Goal: Task Accomplishment & Management: Manage account settings

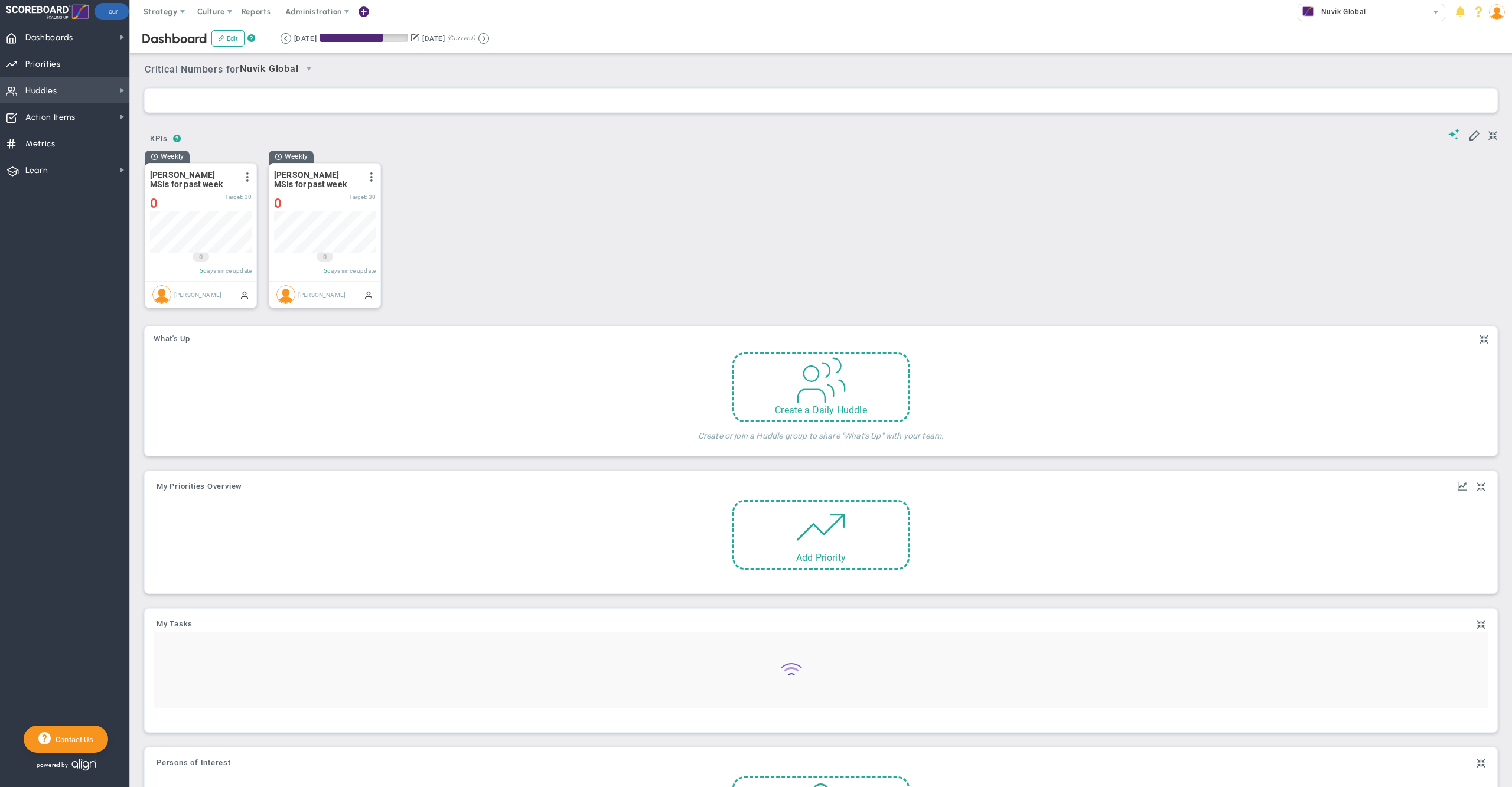
scroll to position [41, 101]
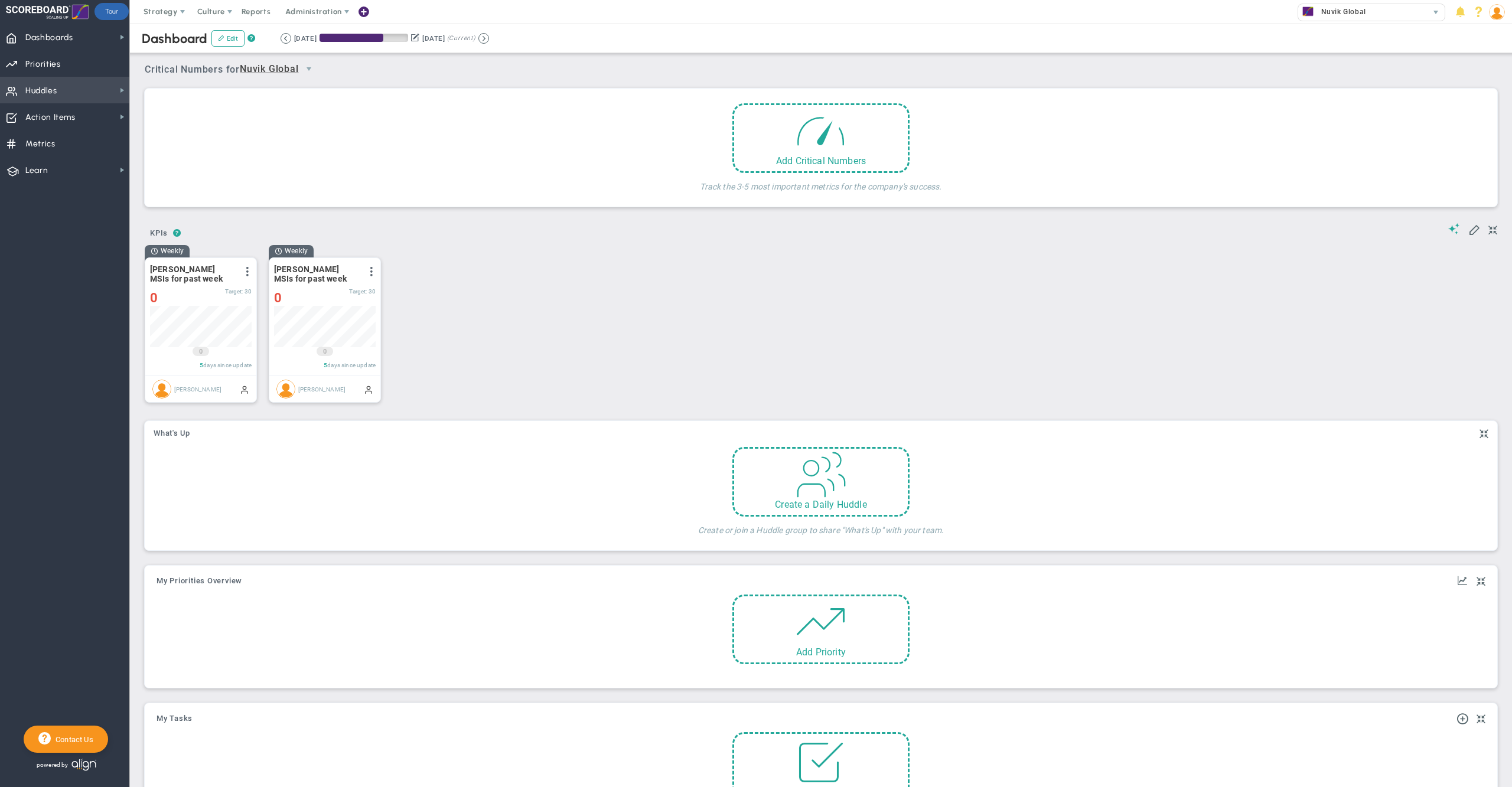
click at [49, 88] on span "Huddles" at bounding box center [41, 91] width 32 height 25
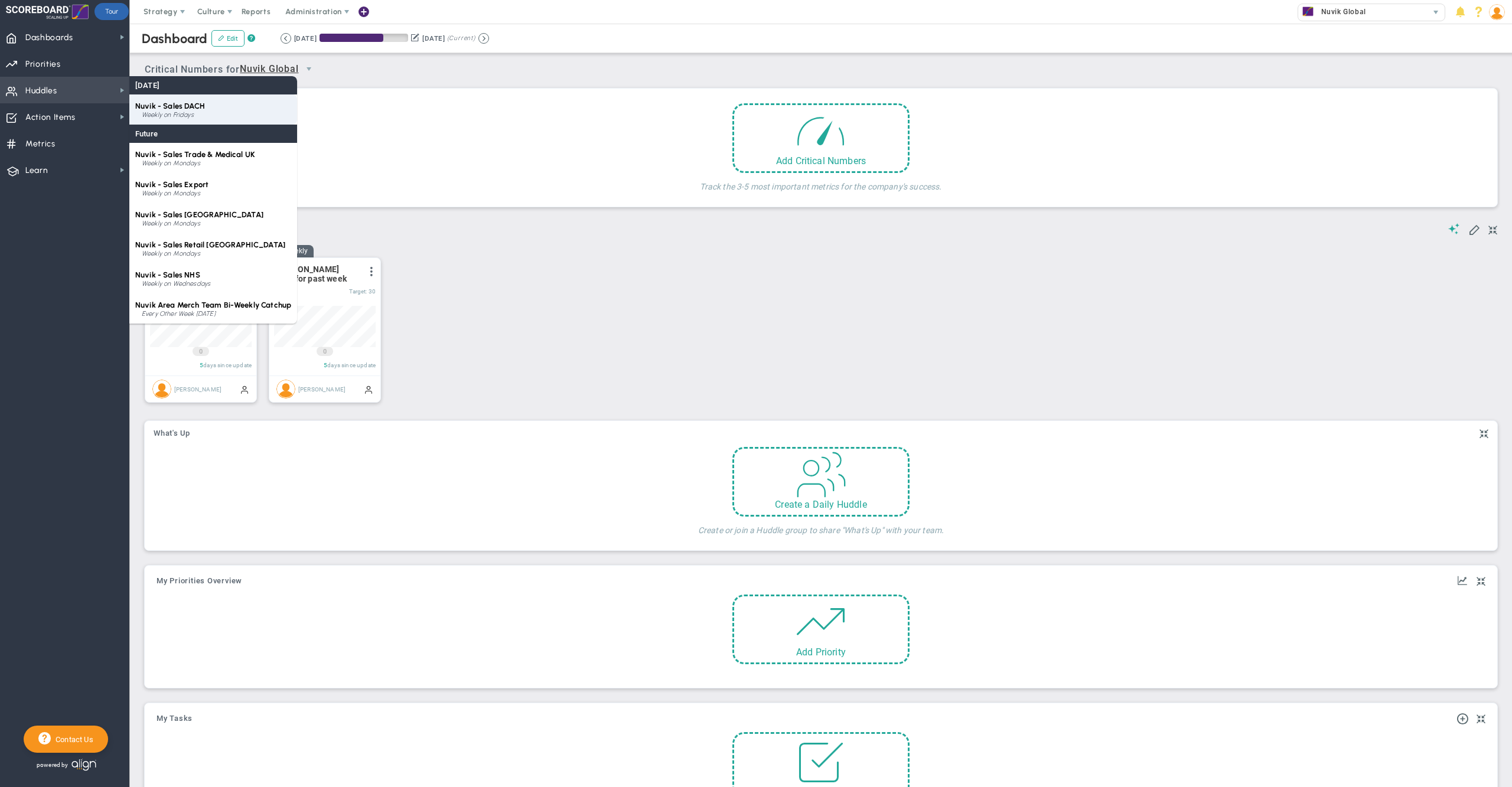
click at [216, 112] on div "Weekly on Fridays" at bounding box center [216, 115] width 149 height 7
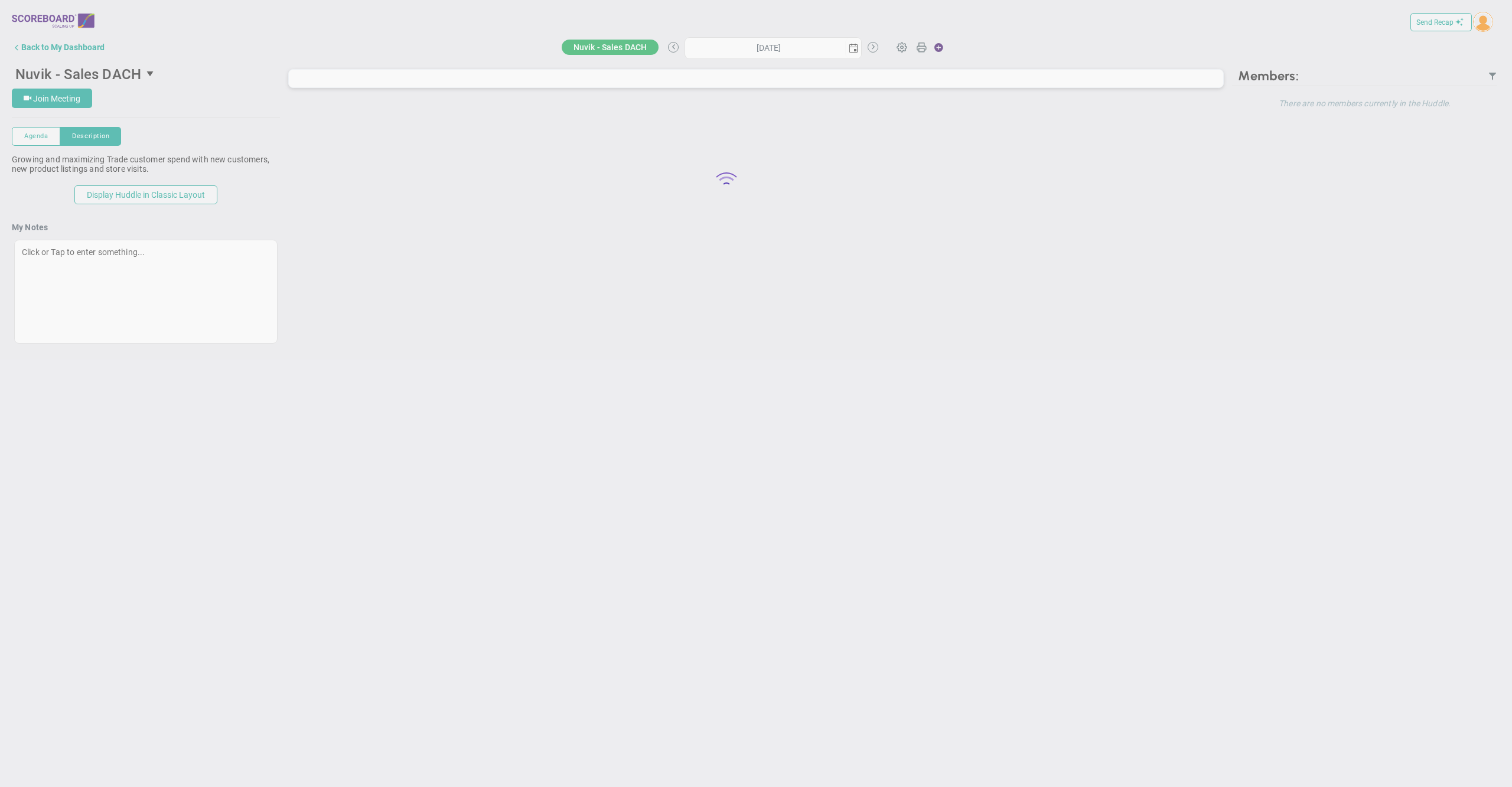
type input "[DATE]"
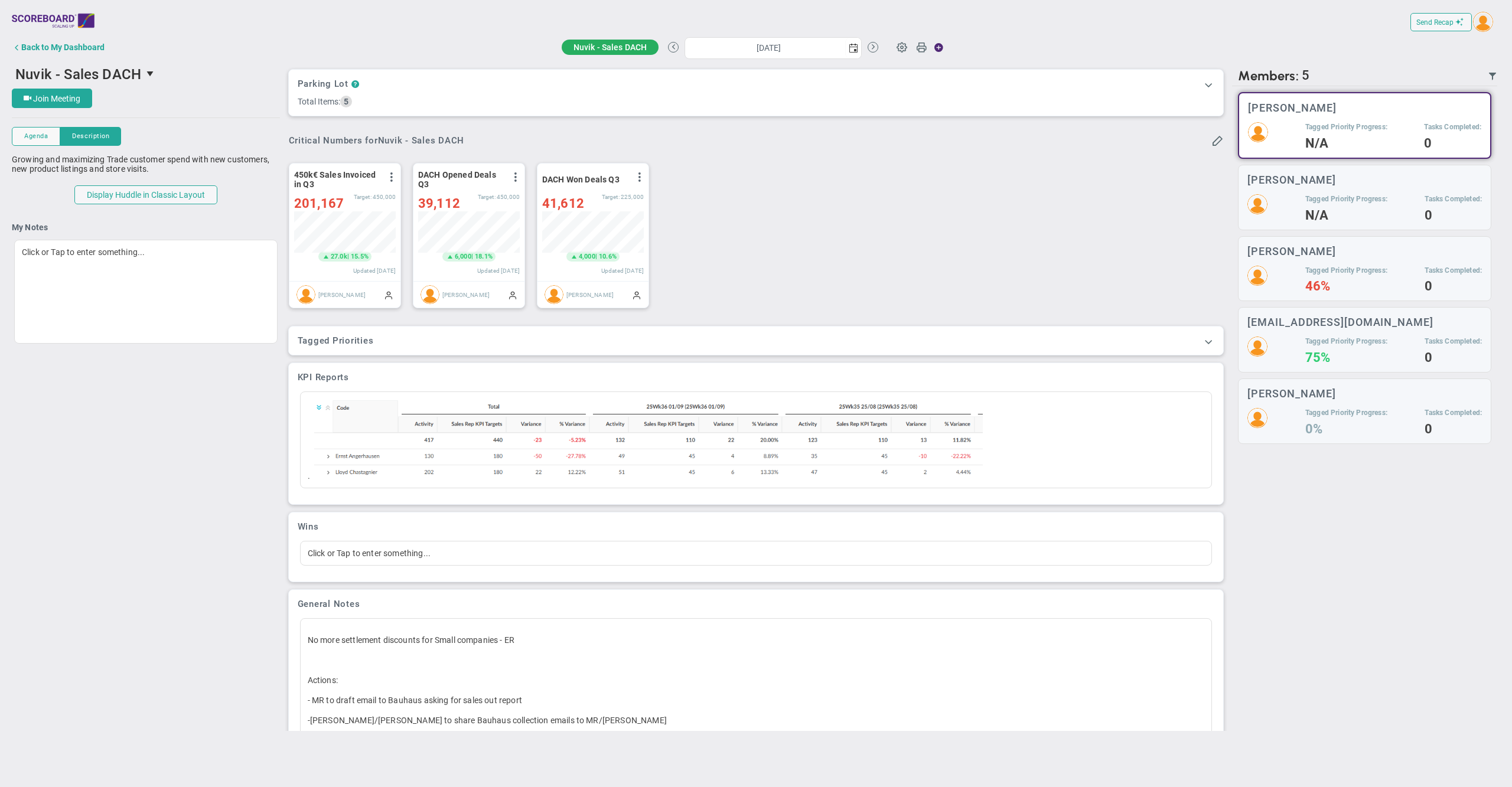
scroll to position [41, 101]
click at [913, 214] on div "450k€ Sales Invoiced in Q3 View Historical Graph Edit Make "No Change" Update A…" at bounding box center [752, 236] width 950 height 166
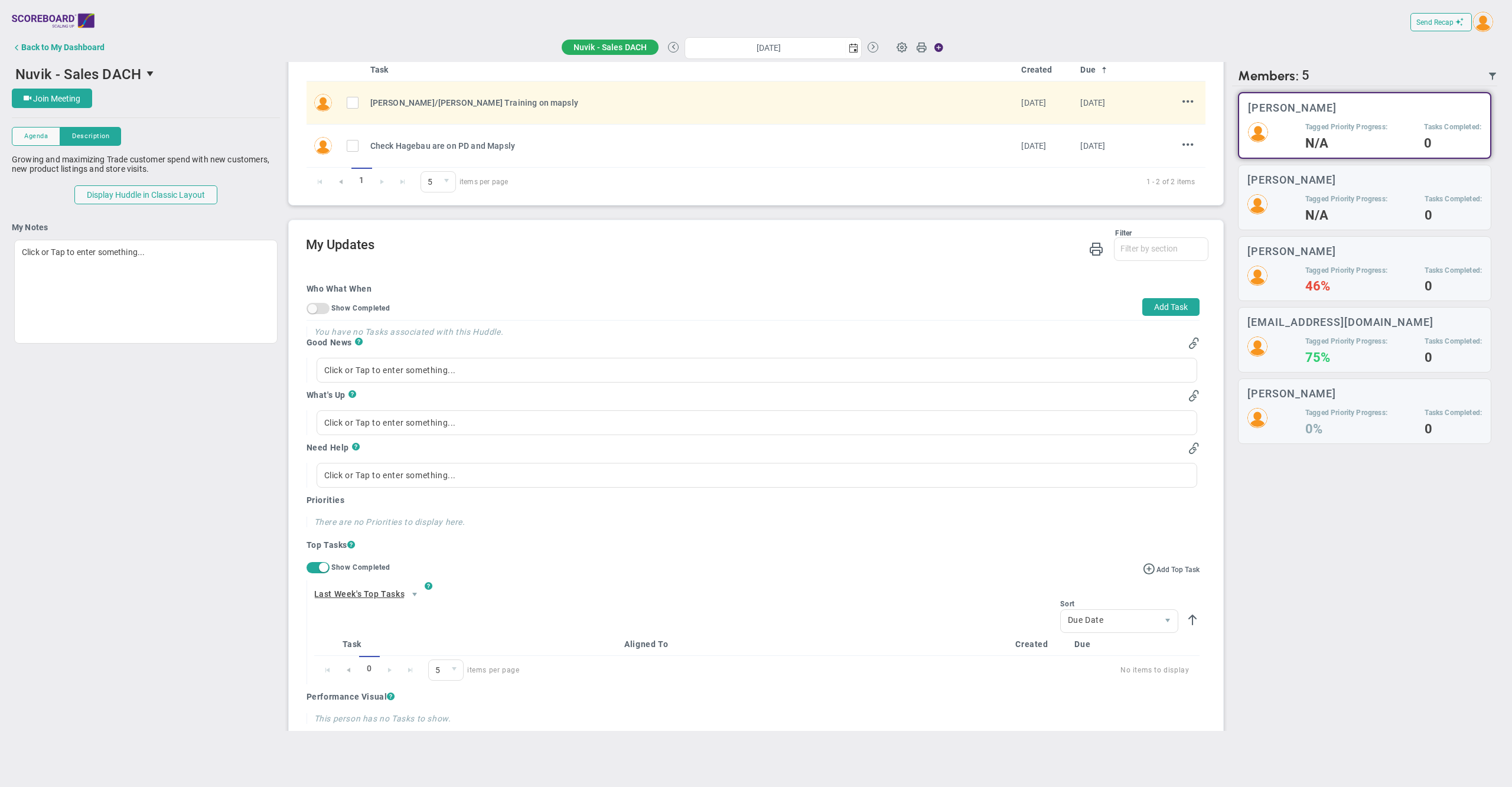
scroll to position [0, 0]
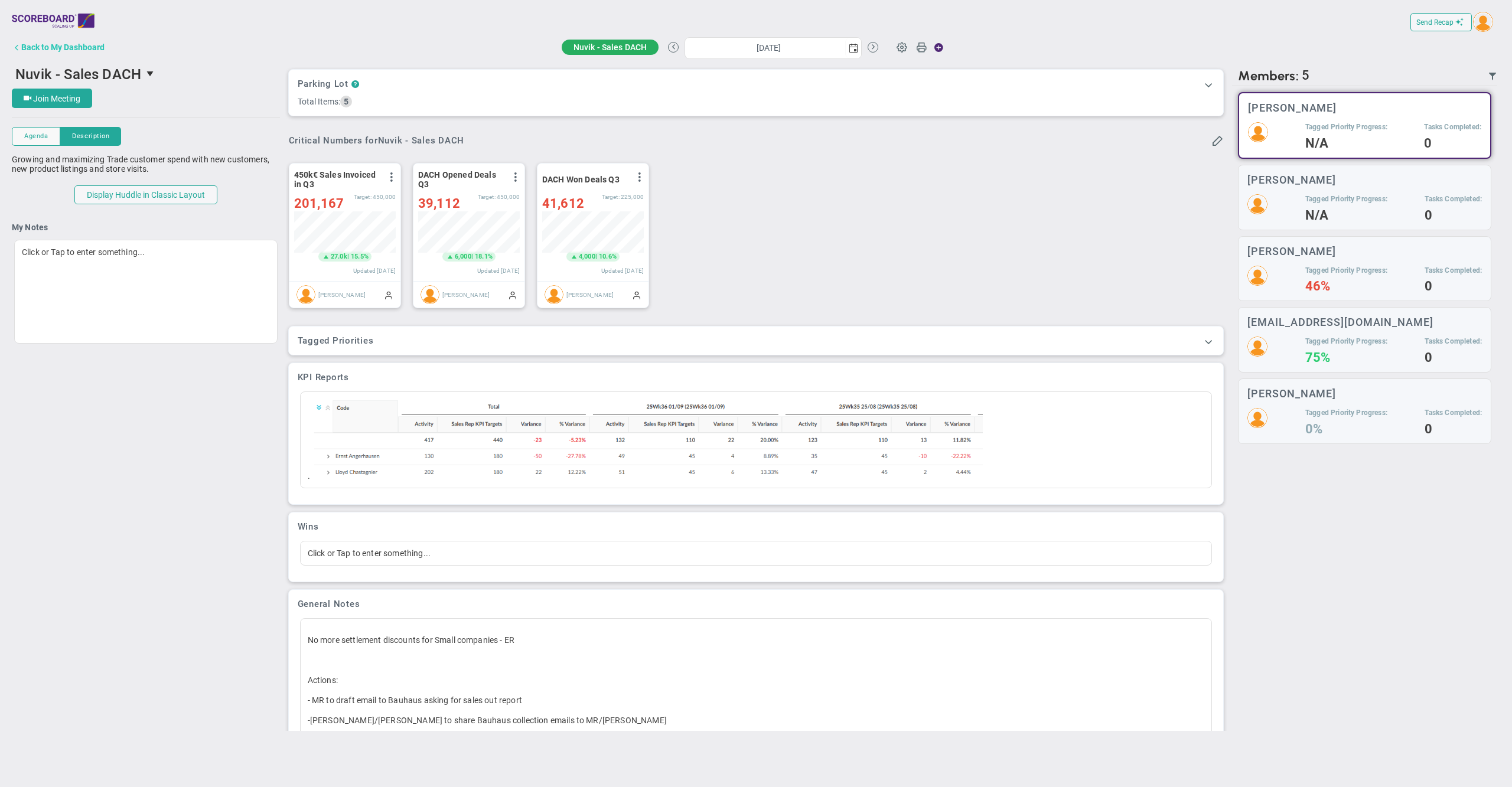
click at [81, 46] on div "Back to My Dashboard" at bounding box center [63, 47] width 83 height 9
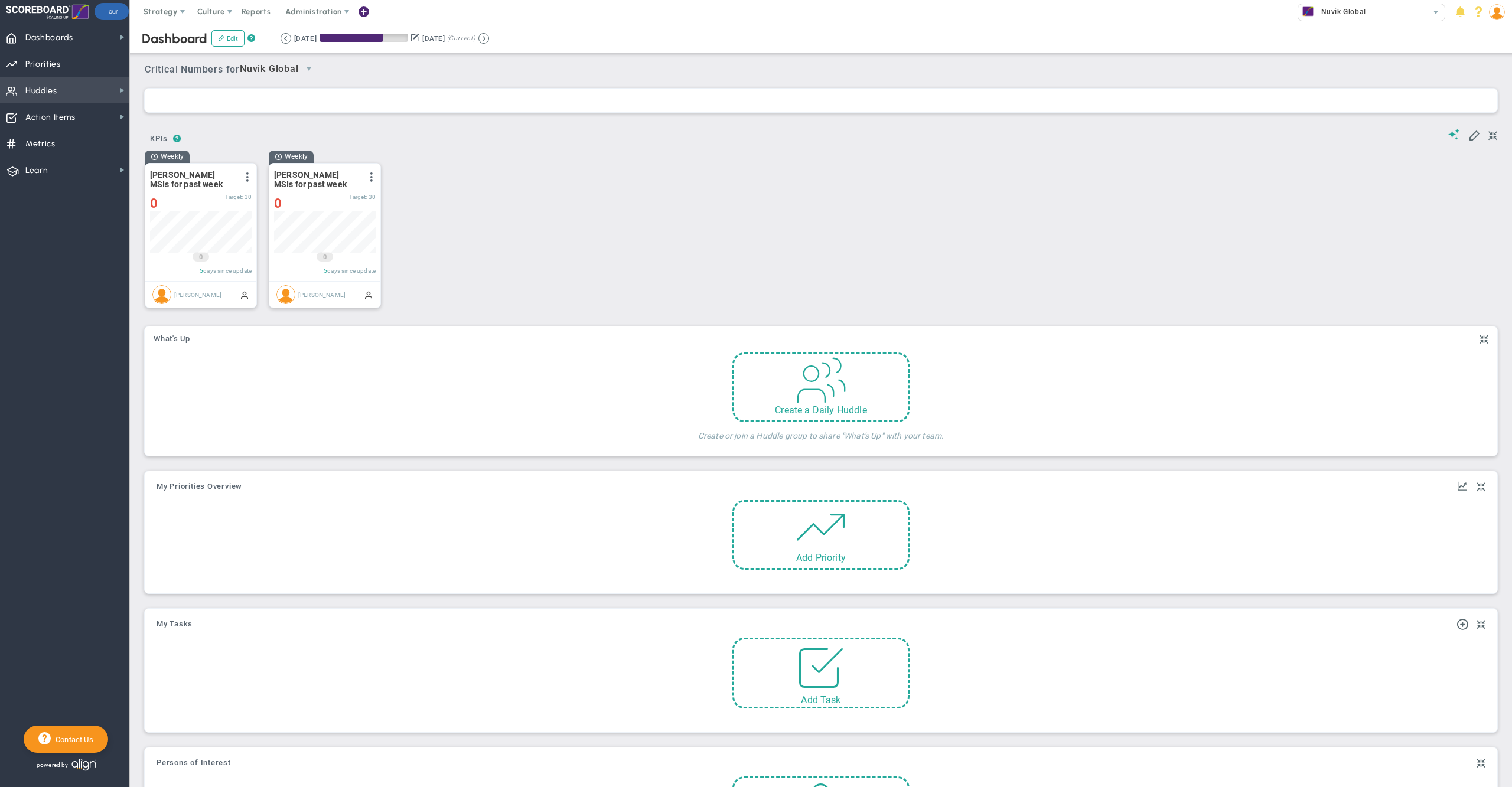
click at [59, 85] on span "Huddles Huddles" at bounding box center [65, 90] width 129 height 27
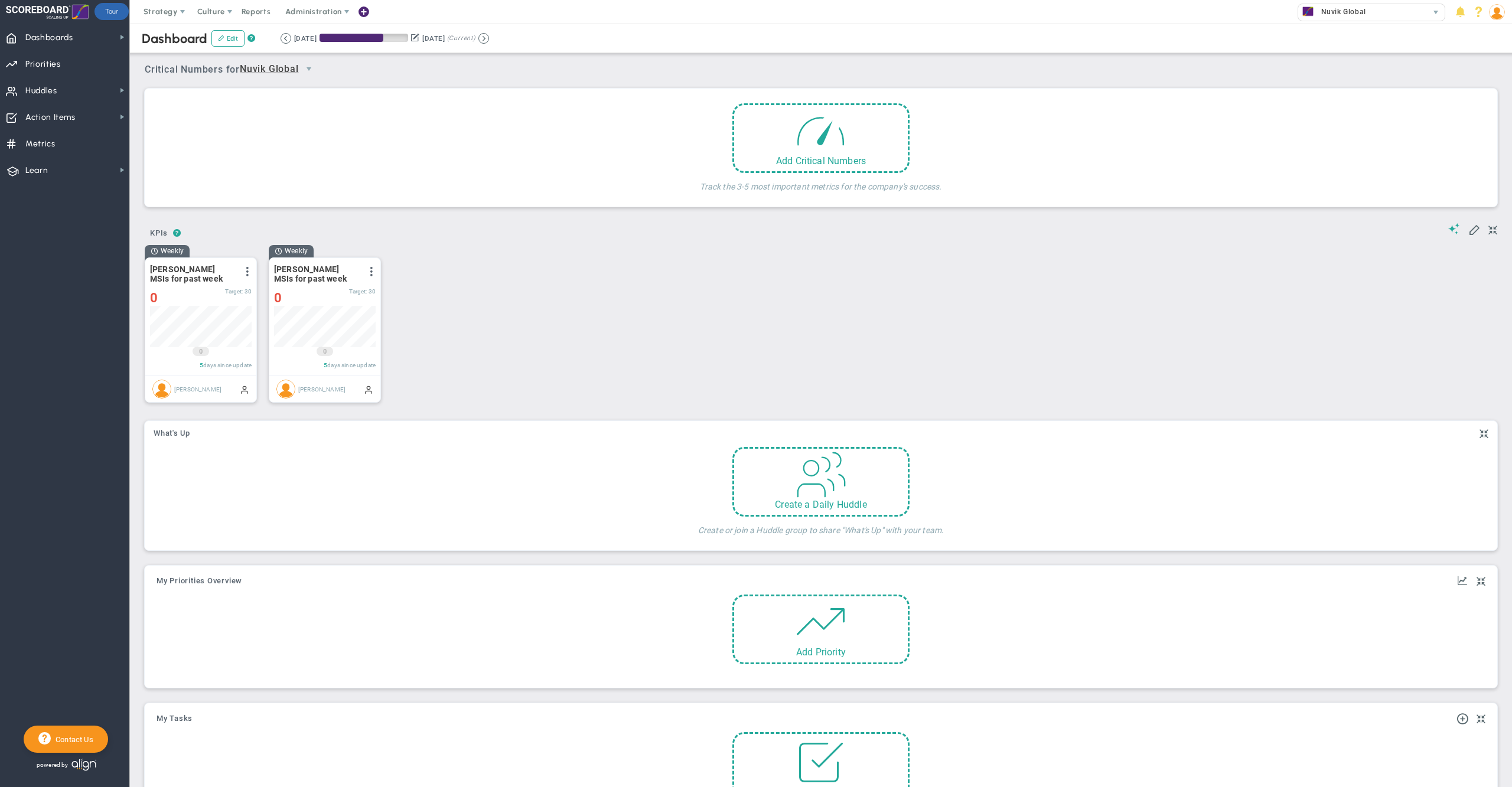
click at [1499, 15] on img at bounding box center [1497, 12] width 16 height 16
click at [1477, 130] on span "Sign Out" at bounding box center [1461, 129] width 96 height 23
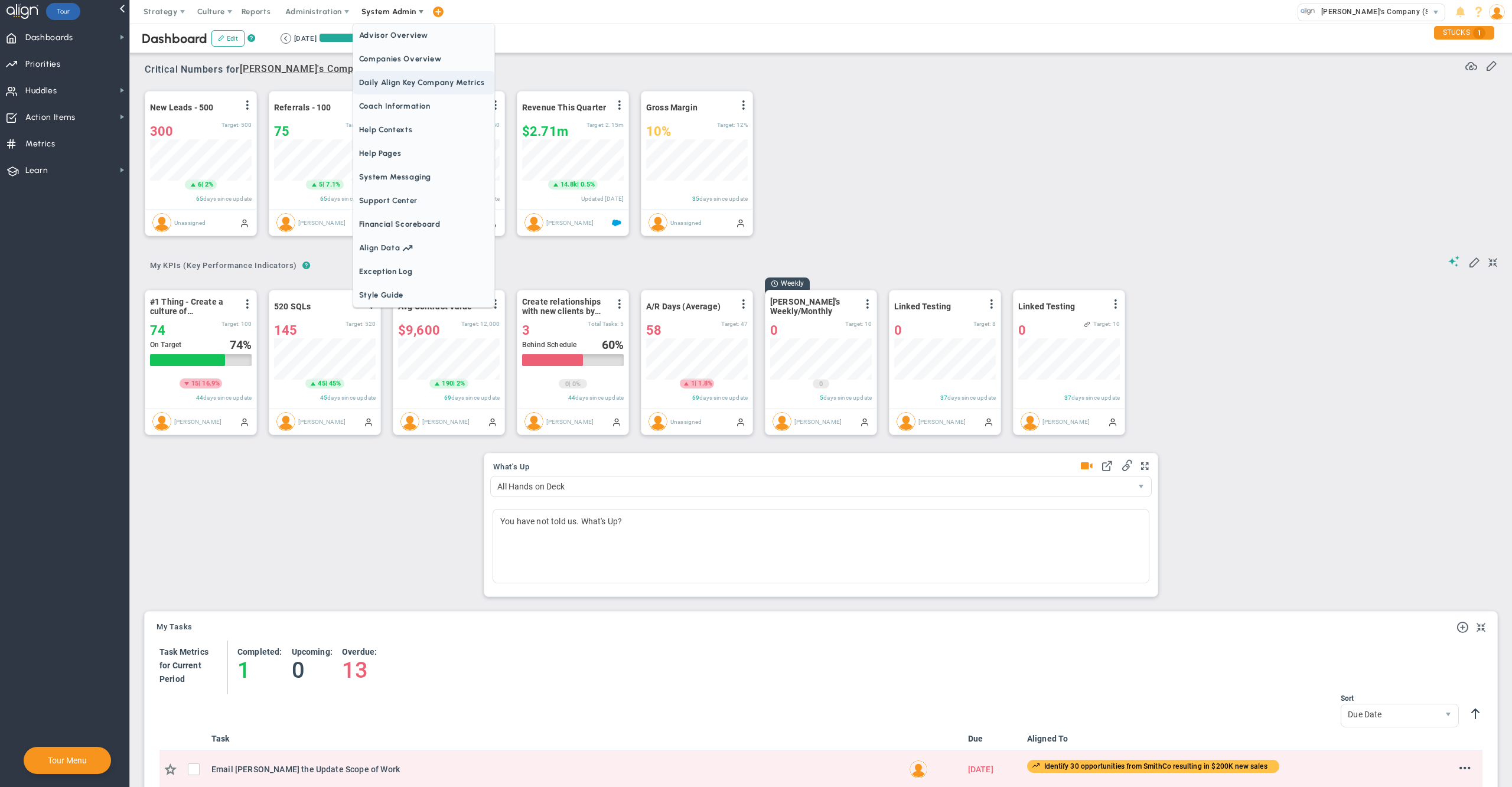
click at [419, 75] on span "Daily Align Key Company Metrics" at bounding box center [424, 82] width 141 height 23
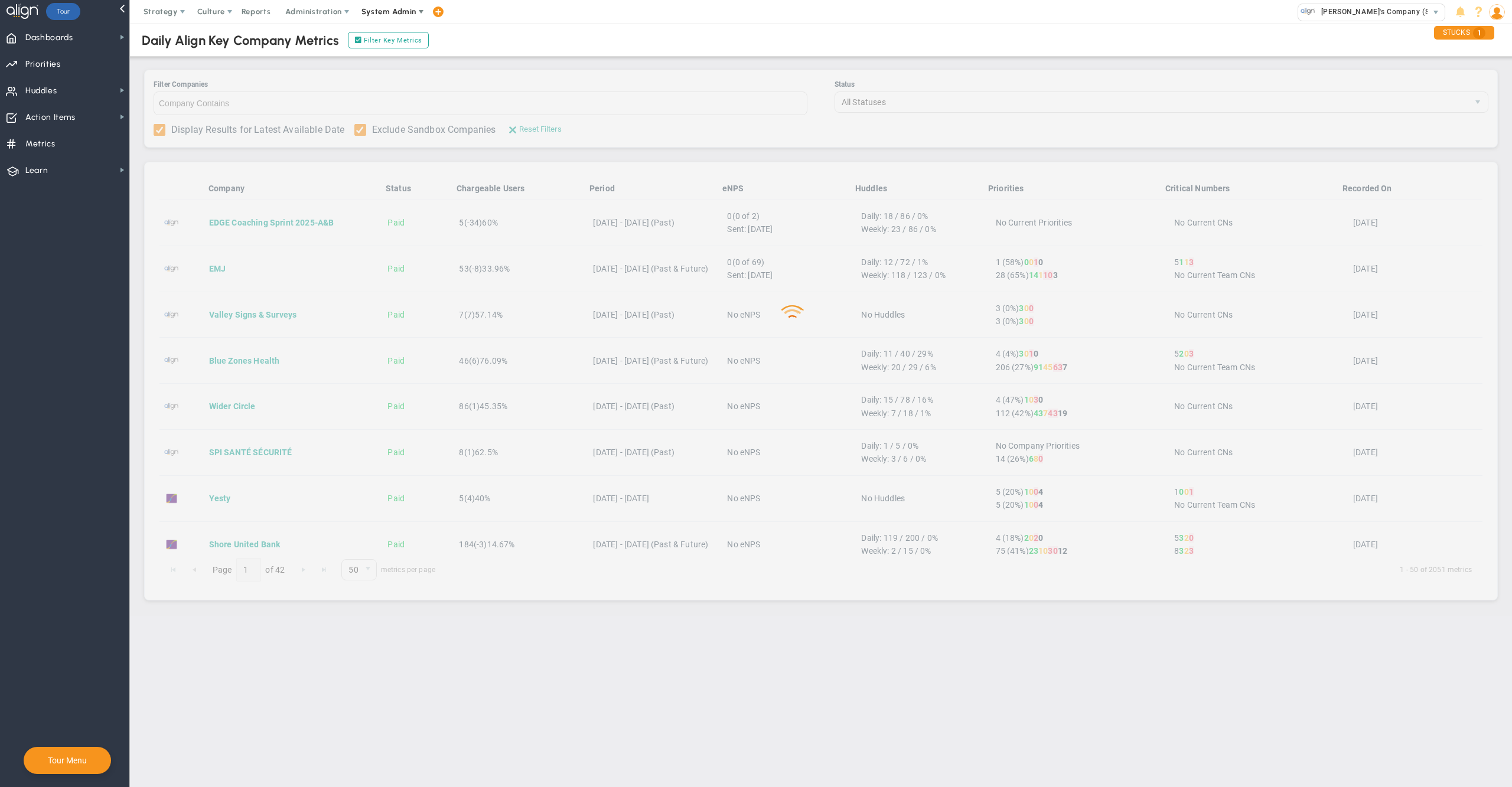
click at [403, 3] on span "System Admin" at bounding box center [390, 11] width 75 height 23
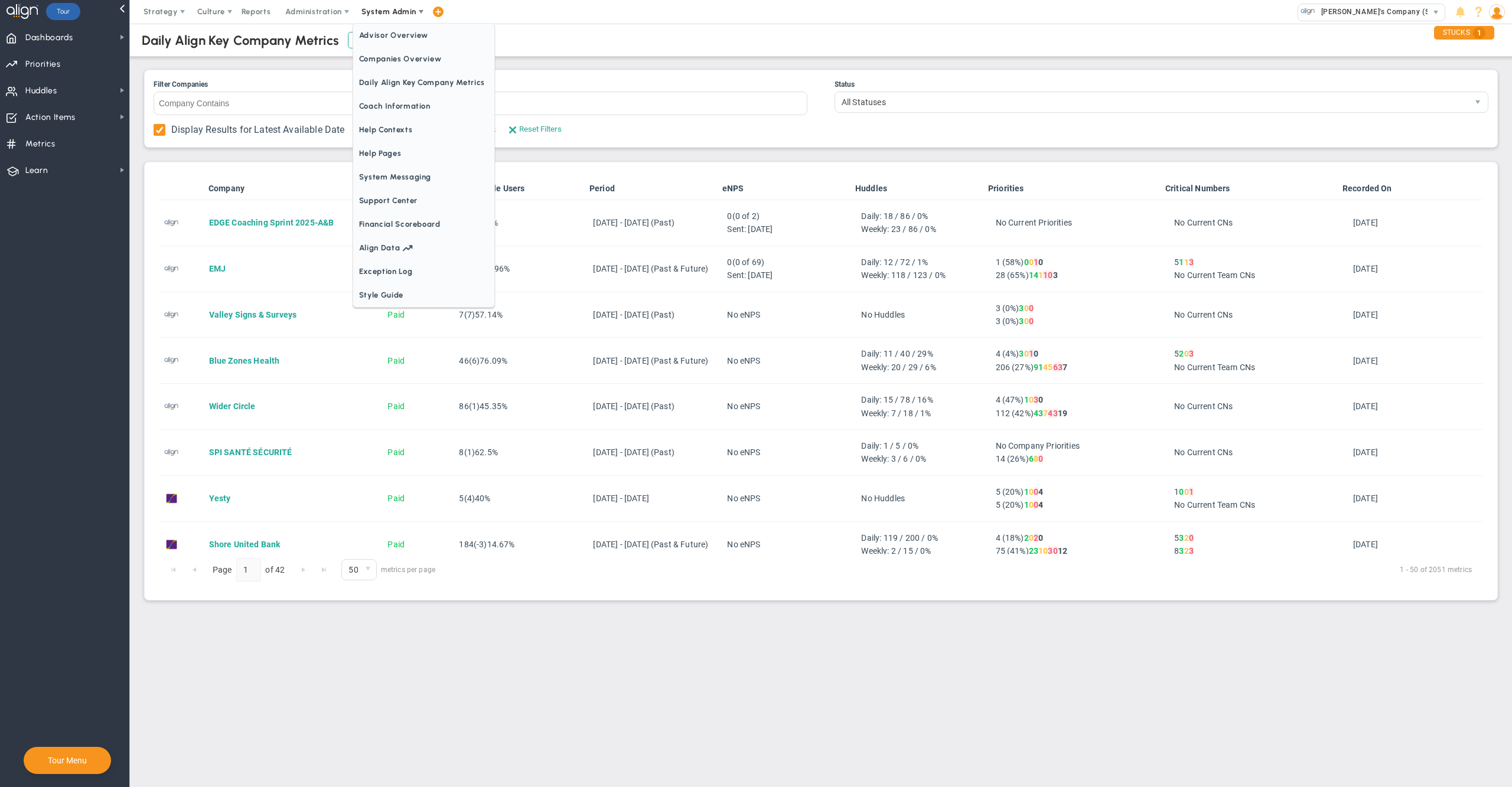
click at [411, 55] on span "Companies Overview" at bounding box center [424, 59] width 141 height 23
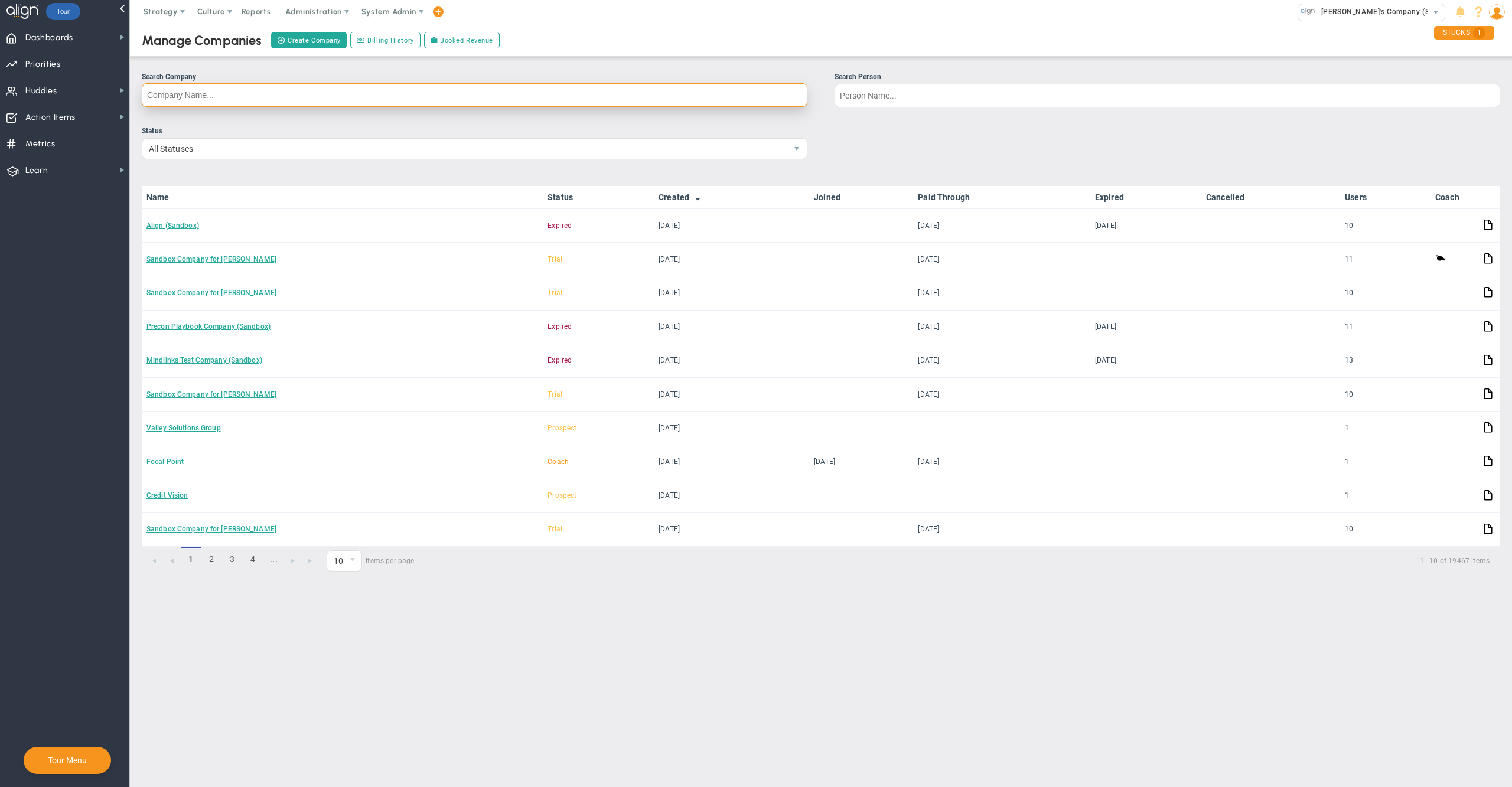
click at [385, 102] on input "Search Company" at bounding box center [475, 95] width 666 height 23
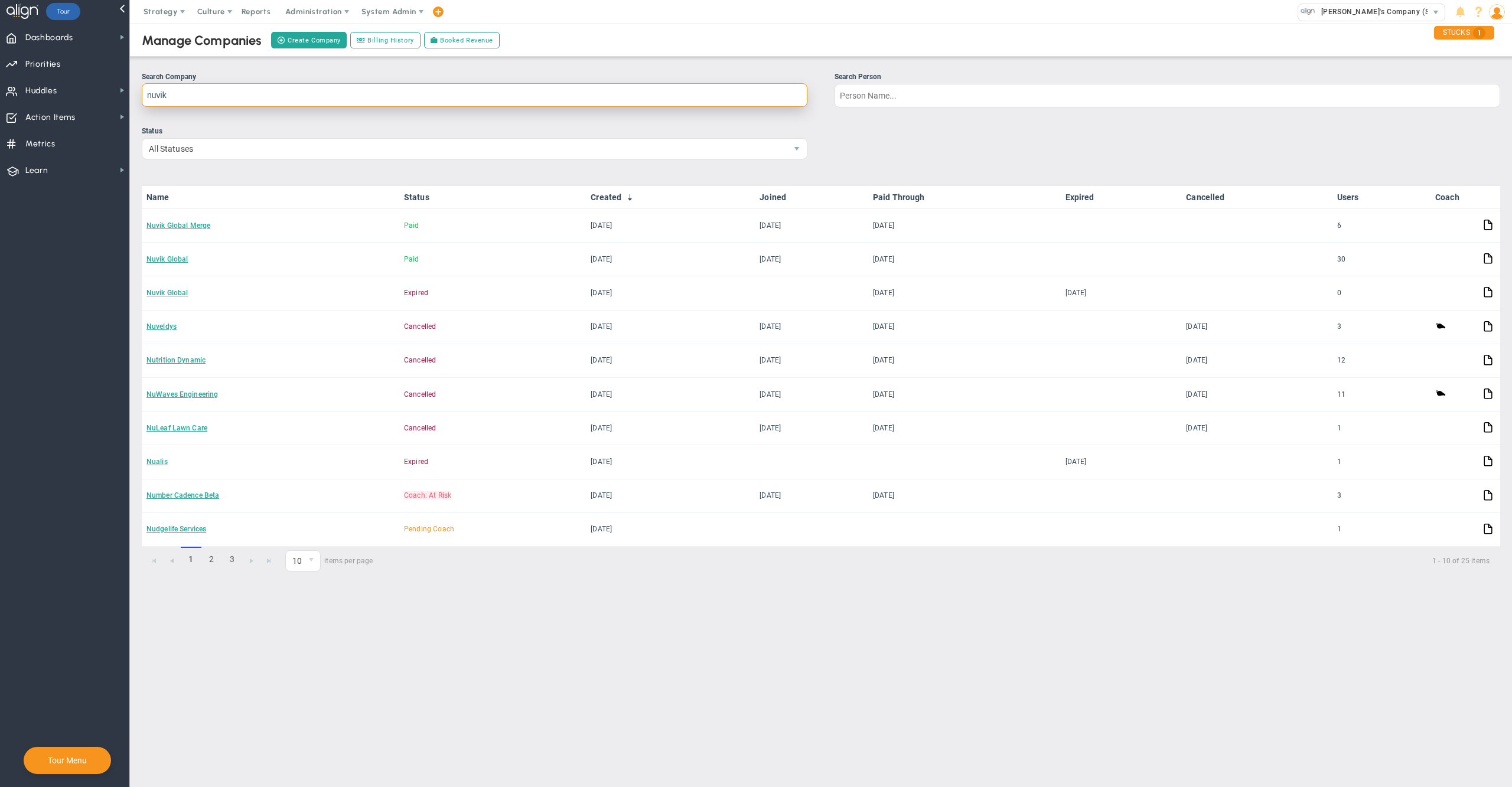
type input "nuvik g"
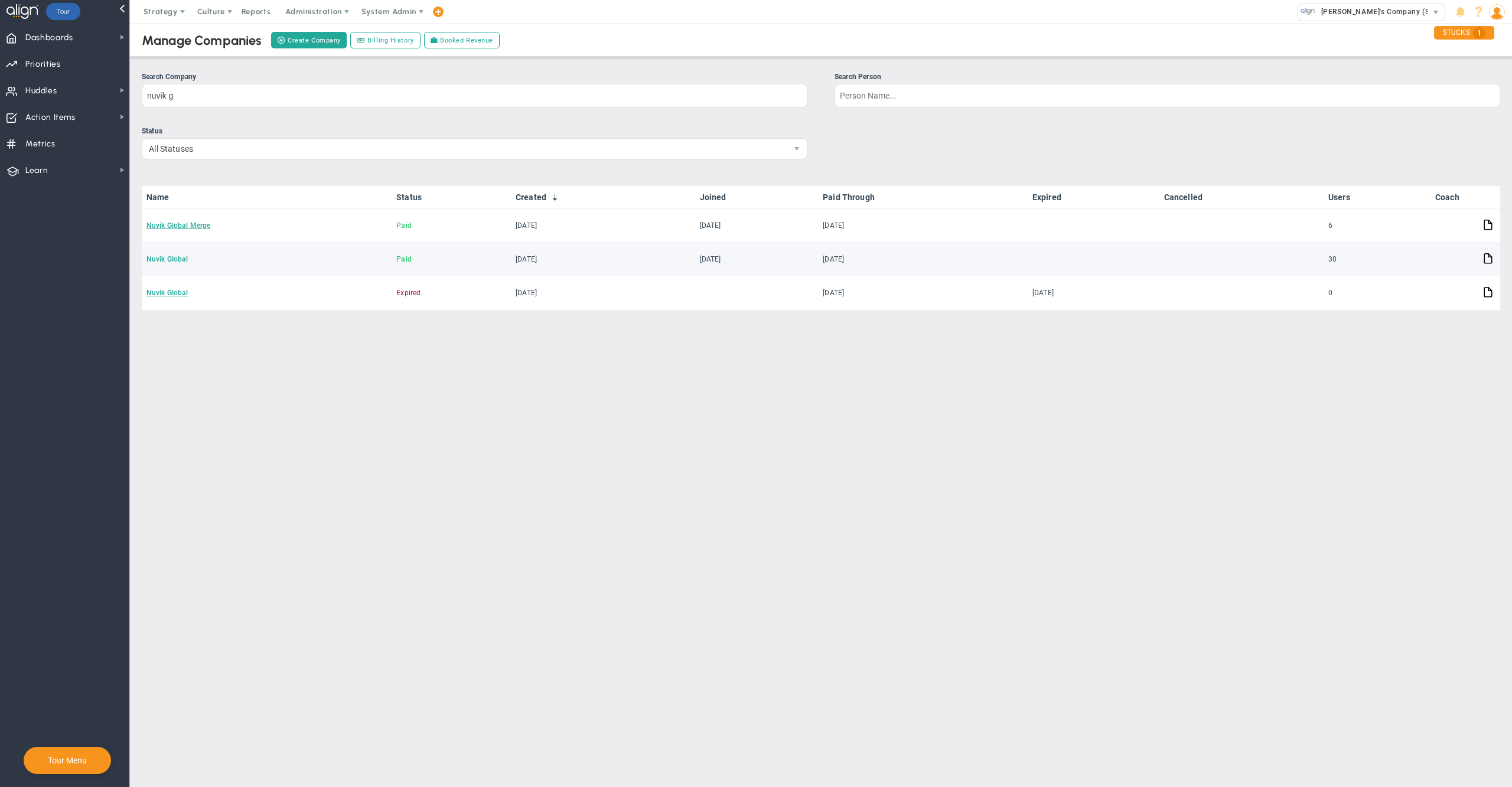
click at [173, 260] on link "Nuvik Global" at bounding box center [167, 259] width 41 height 8
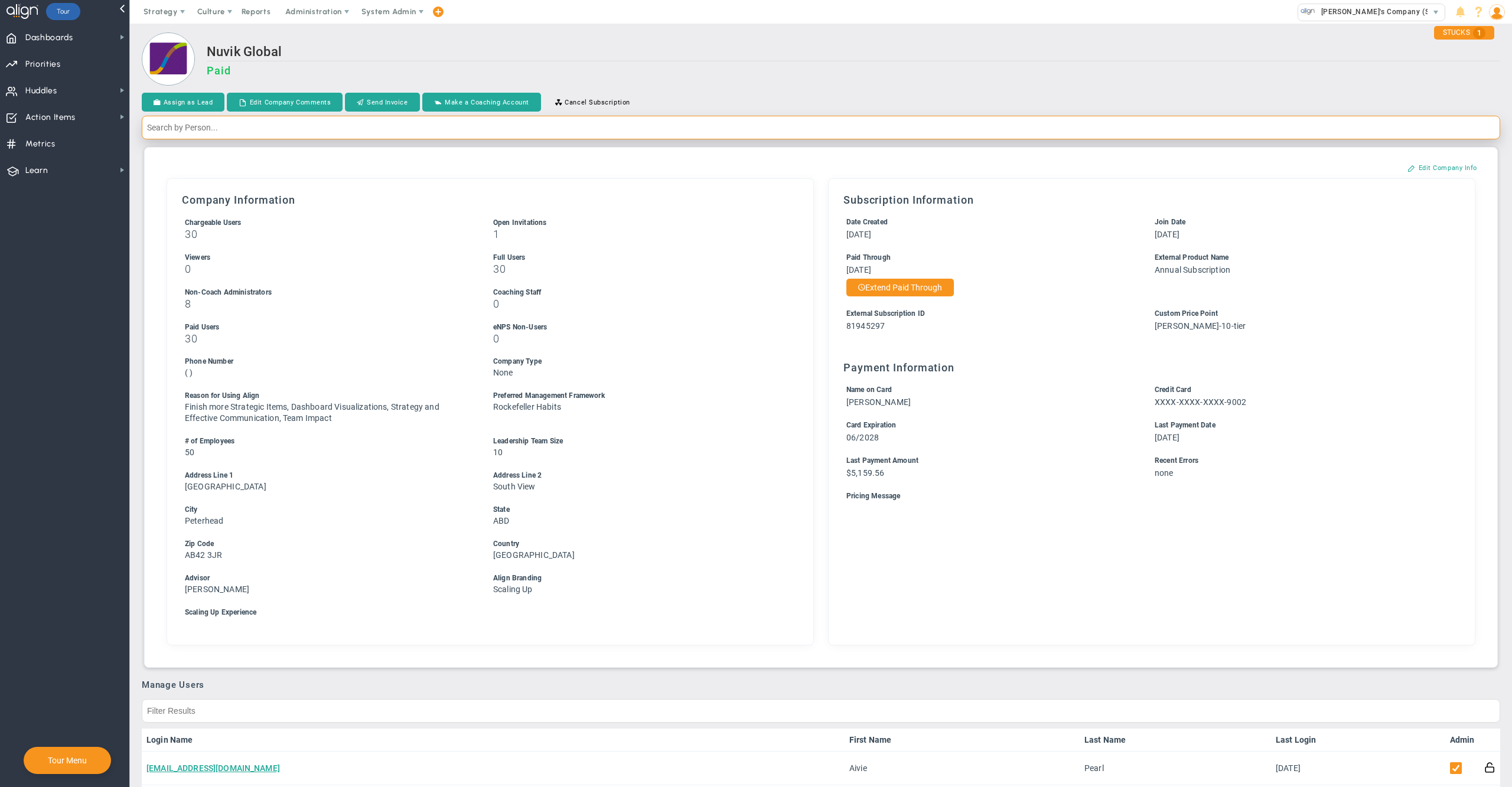
click at [431, 132] on input "text" at bounding box center [821, 127] width 1359 height 23
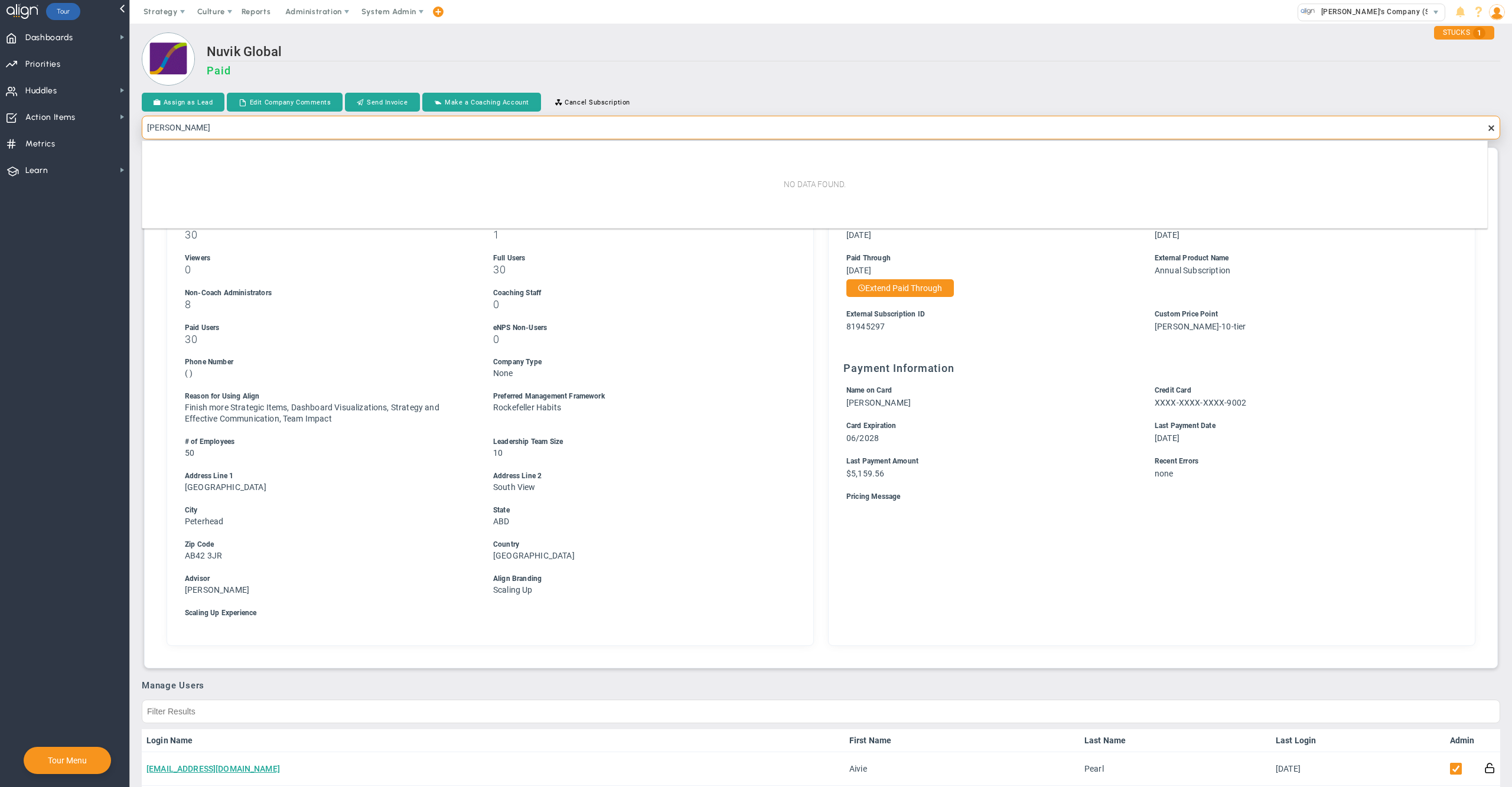
click at [155, 126] on input "aashish" at bounding box center [821, 127] width 1359 height 23
click at [232, 128] on input "ashish" at bounding box center [821, 127] width 1359 height 23
click at [232, 127] on input "aashish" at bounding box center [821, 127] width 1359 height 23
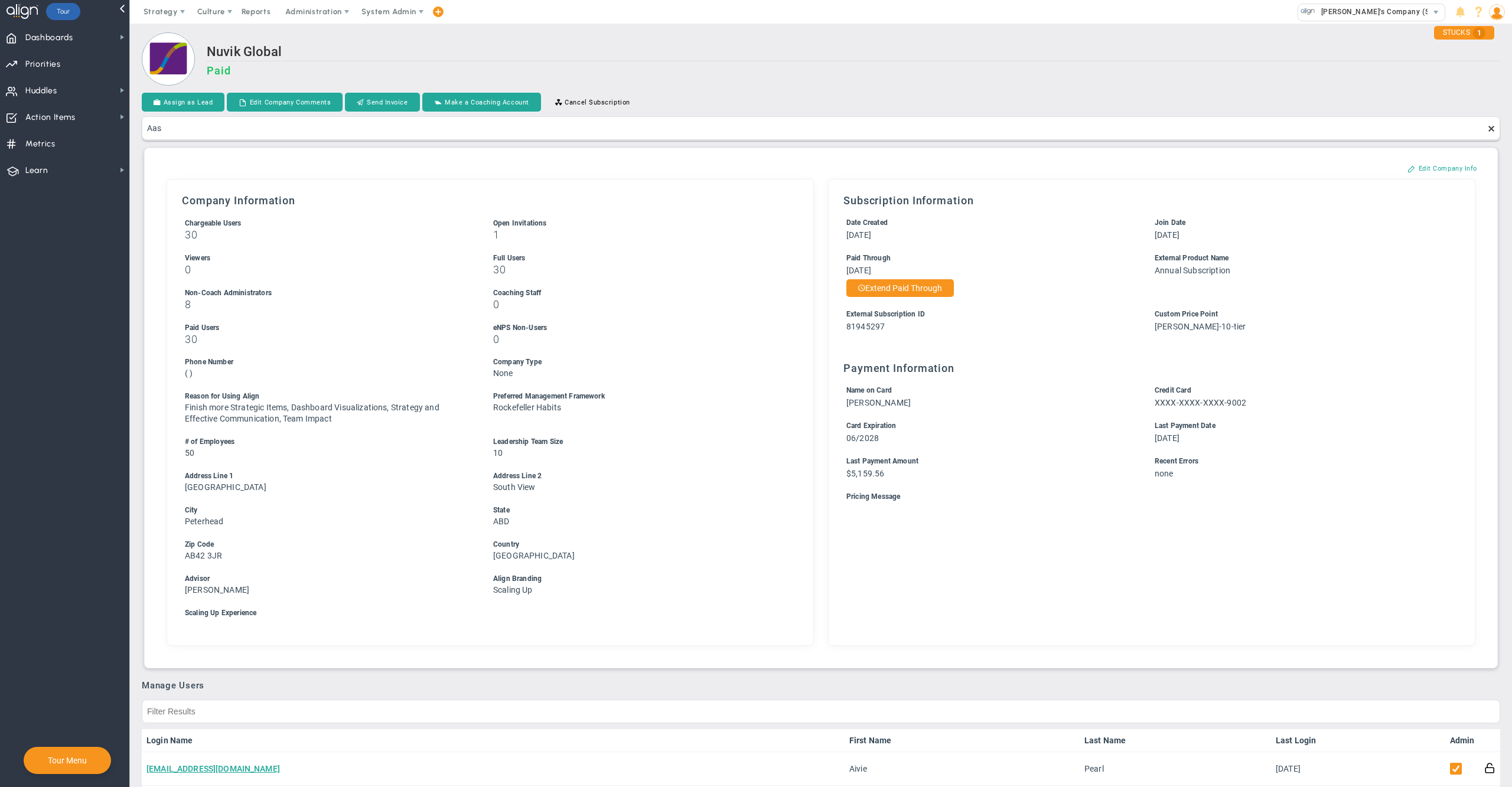
click at [242, 37] on div "Nuvik Global Paid" at bounding box center [821, 60] width 1359 height 55
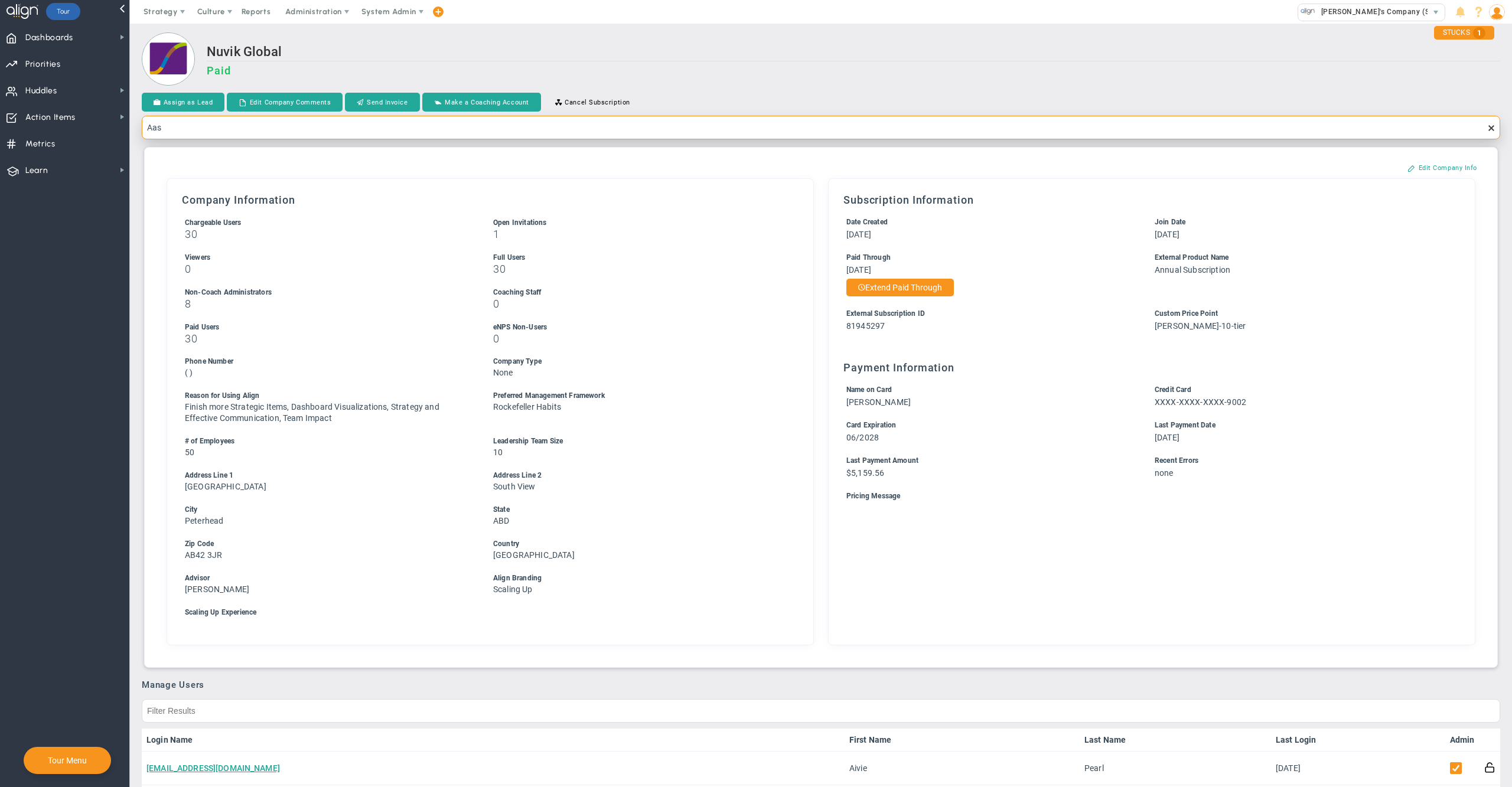
click at [279, 133] on input "Aas" at bounding box center [821, 127] width 1359 height 23
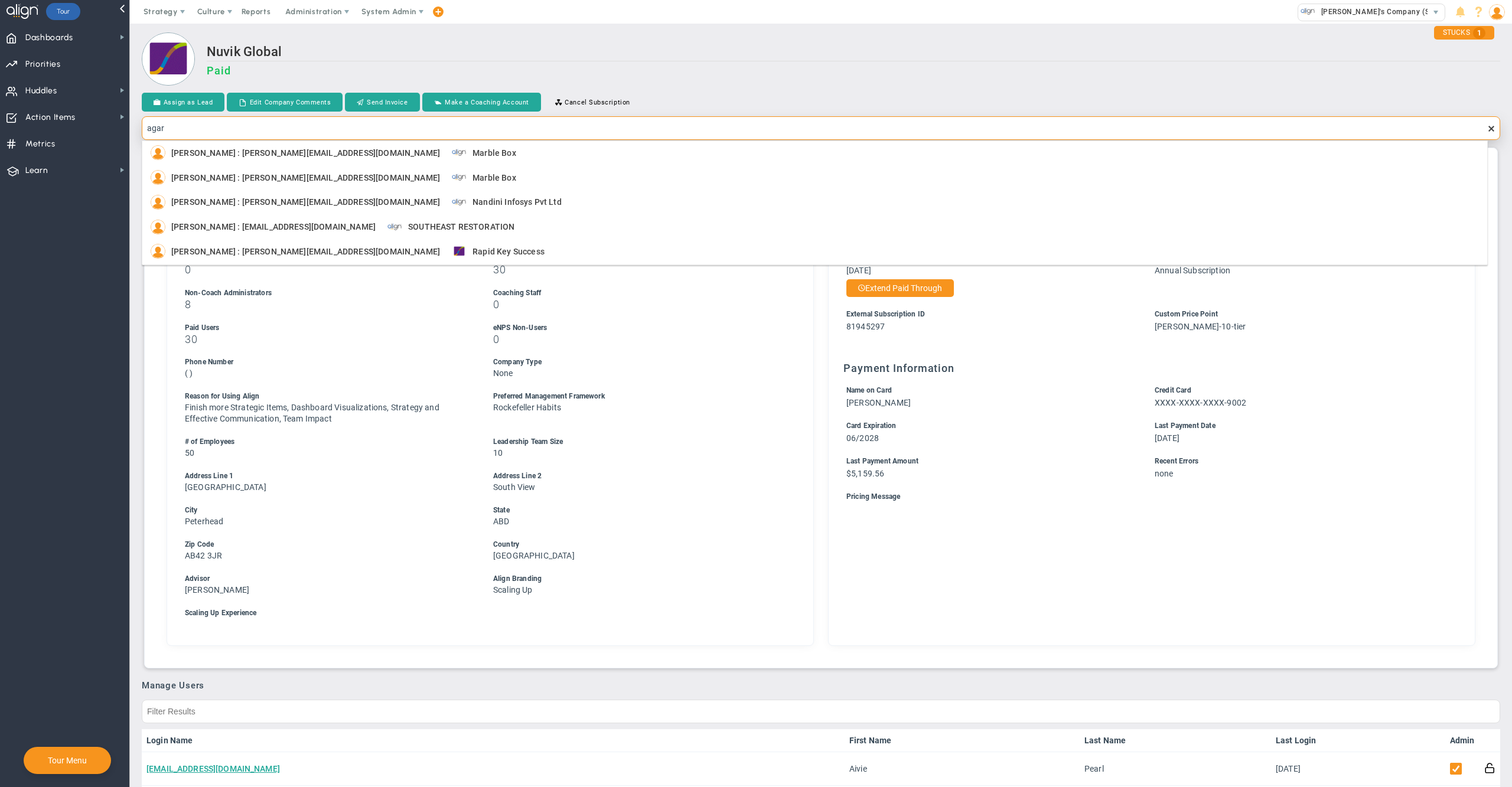
scroll to position [128, 0]
click at [765, 45] on h2 "Nuvik Global" at bounding box center [853, 53] width 1294 height 17
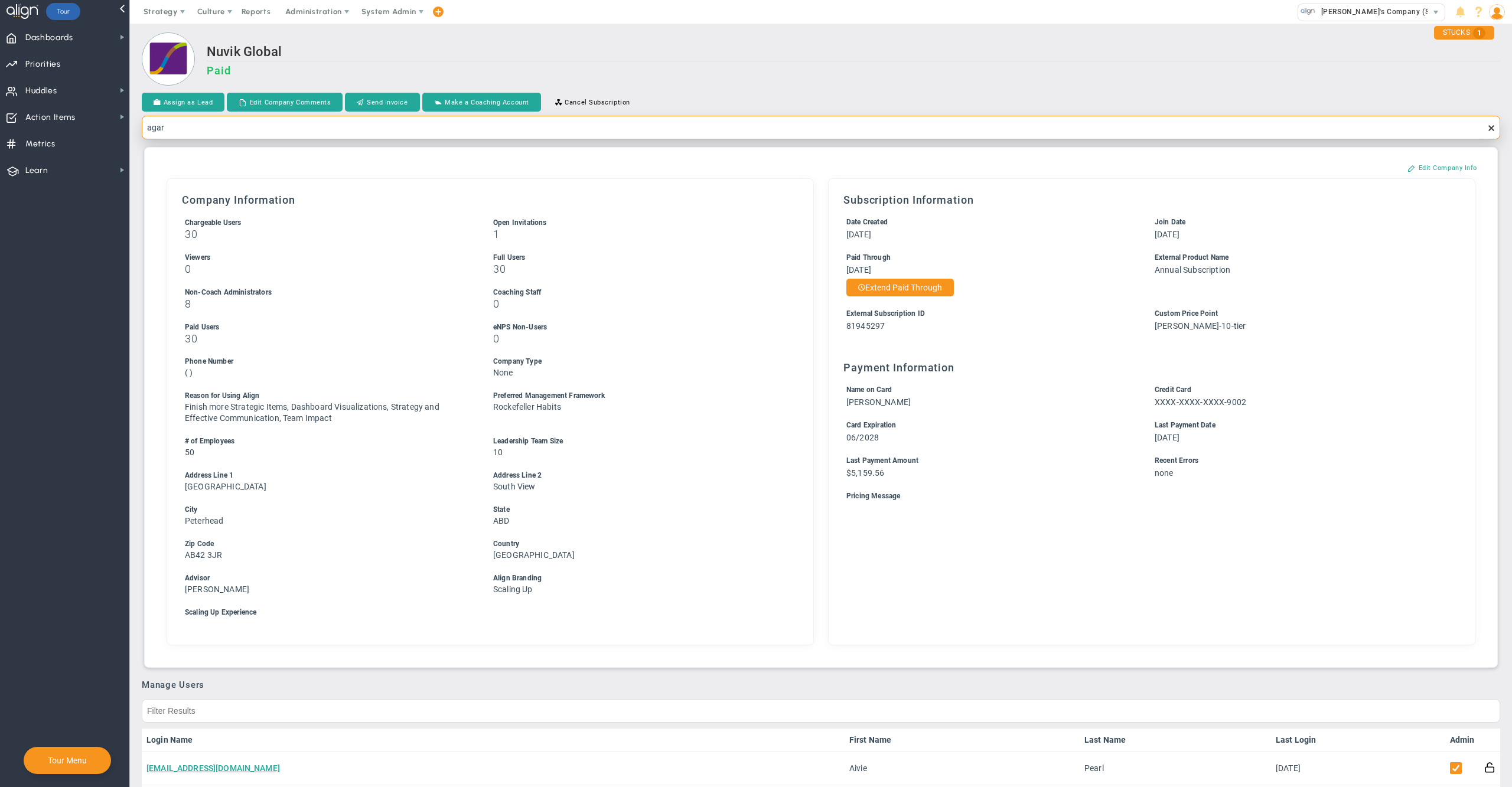
click at [435, 131] on input "agar" at bounding box center [821, 127] width 1359 height 23
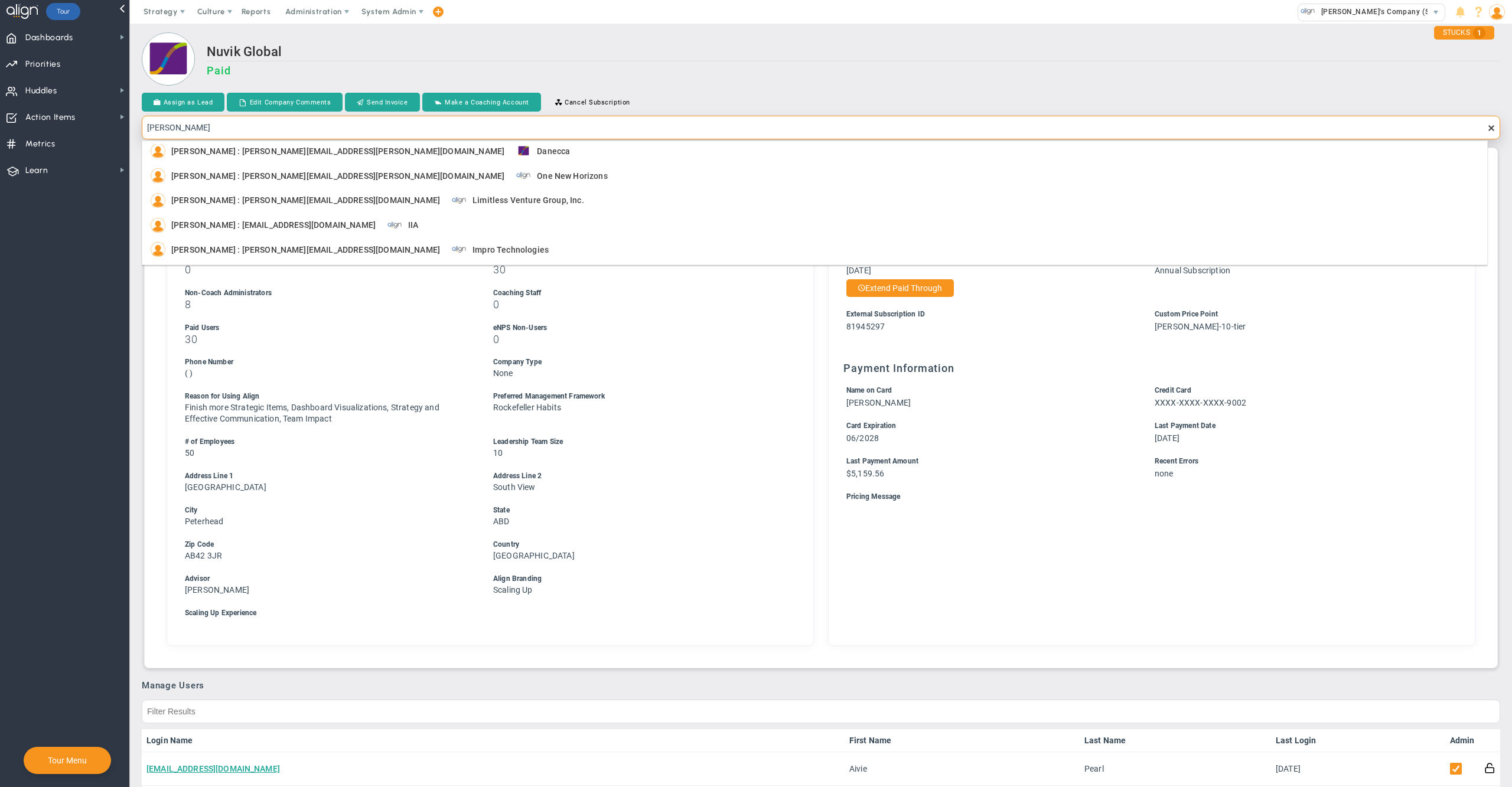
scroll to position [0, 0]
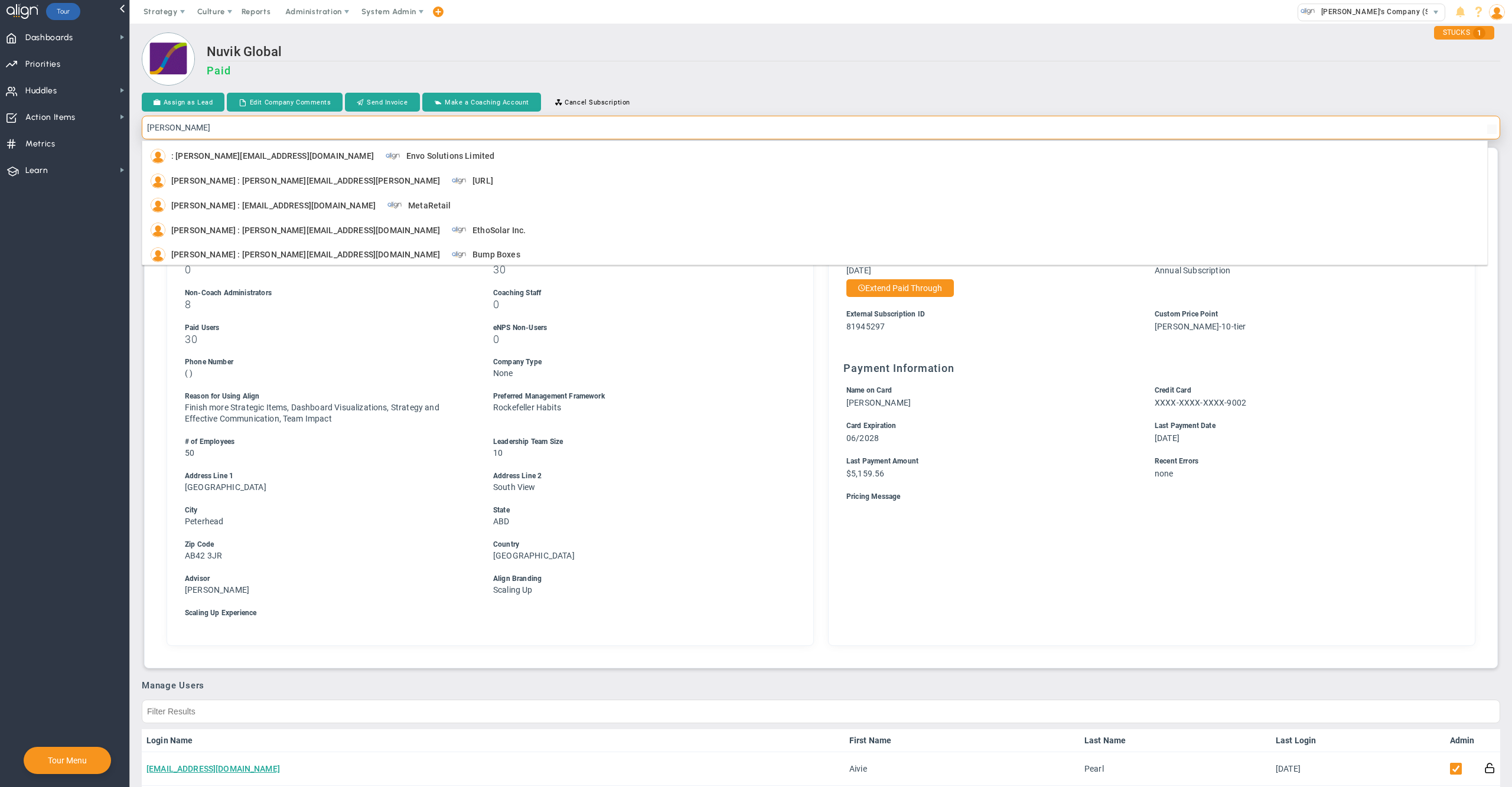
type input "joseph aluise"
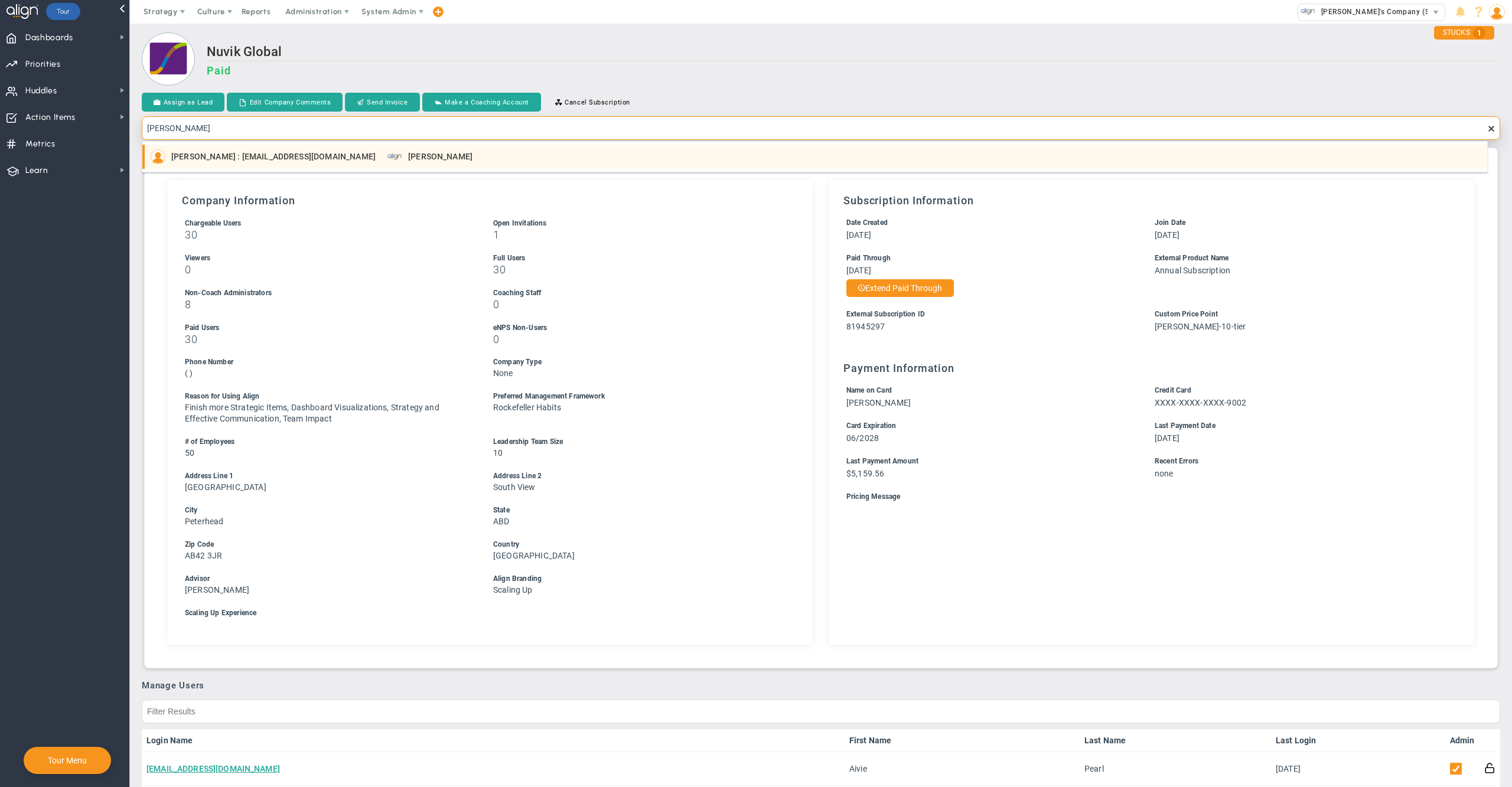
click at [408, 152] on span "Bloom Parham" at bounding box center [440, 156] width 65 height 8
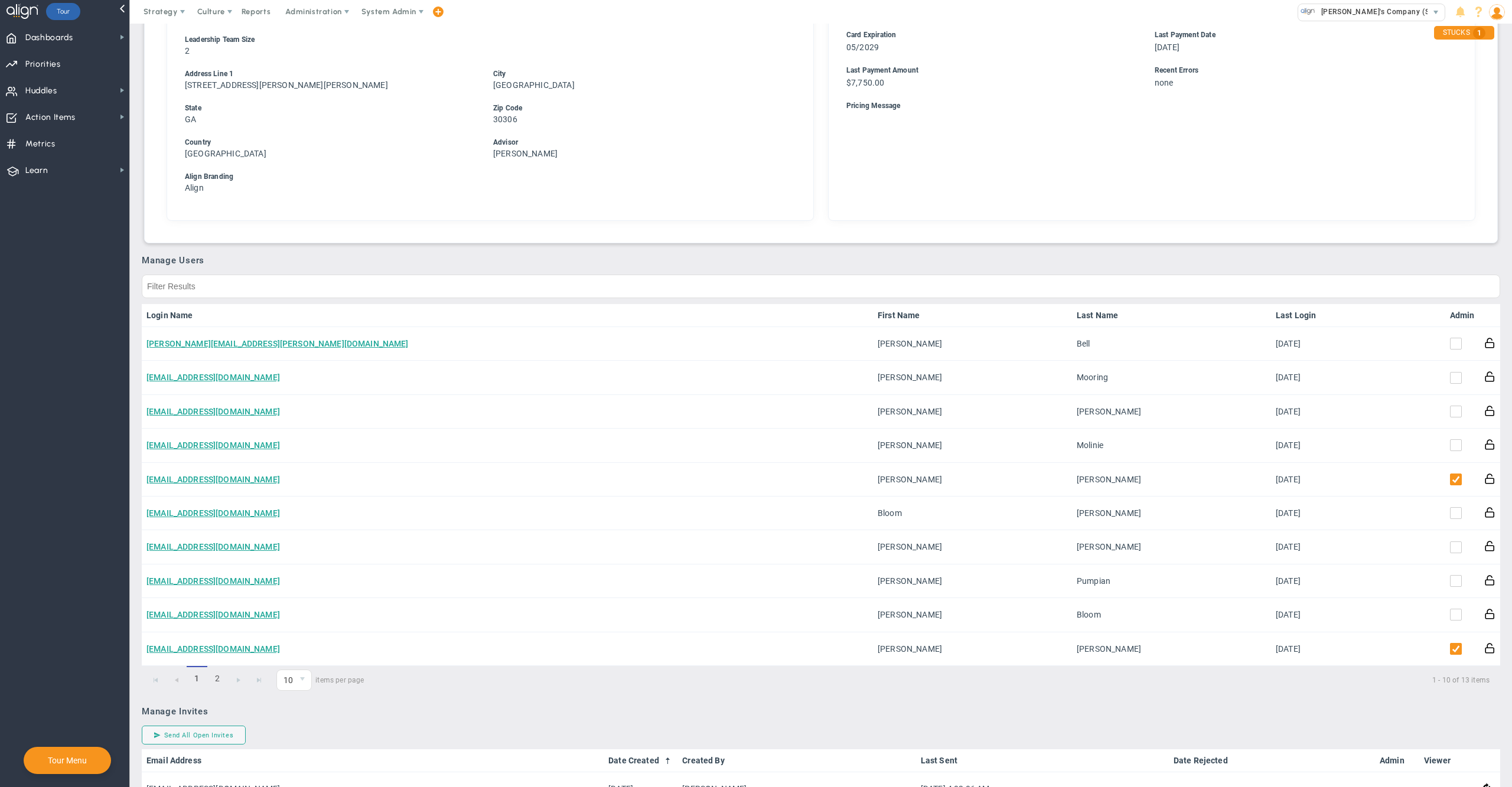
scroll to position [429, 0]
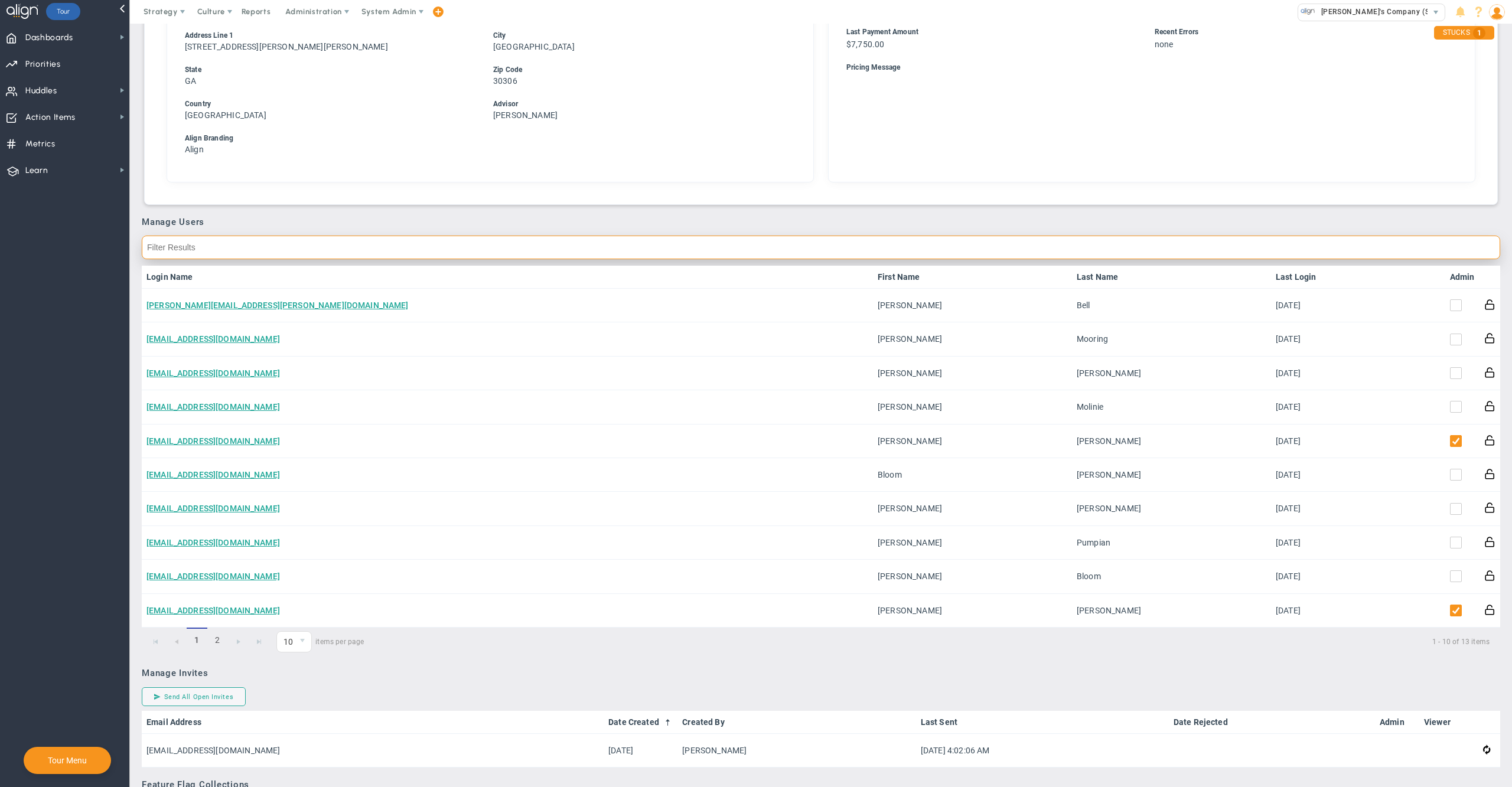
click at [1256, 247] on input "text" at bounding box center [821, 247] width 1359 height 23
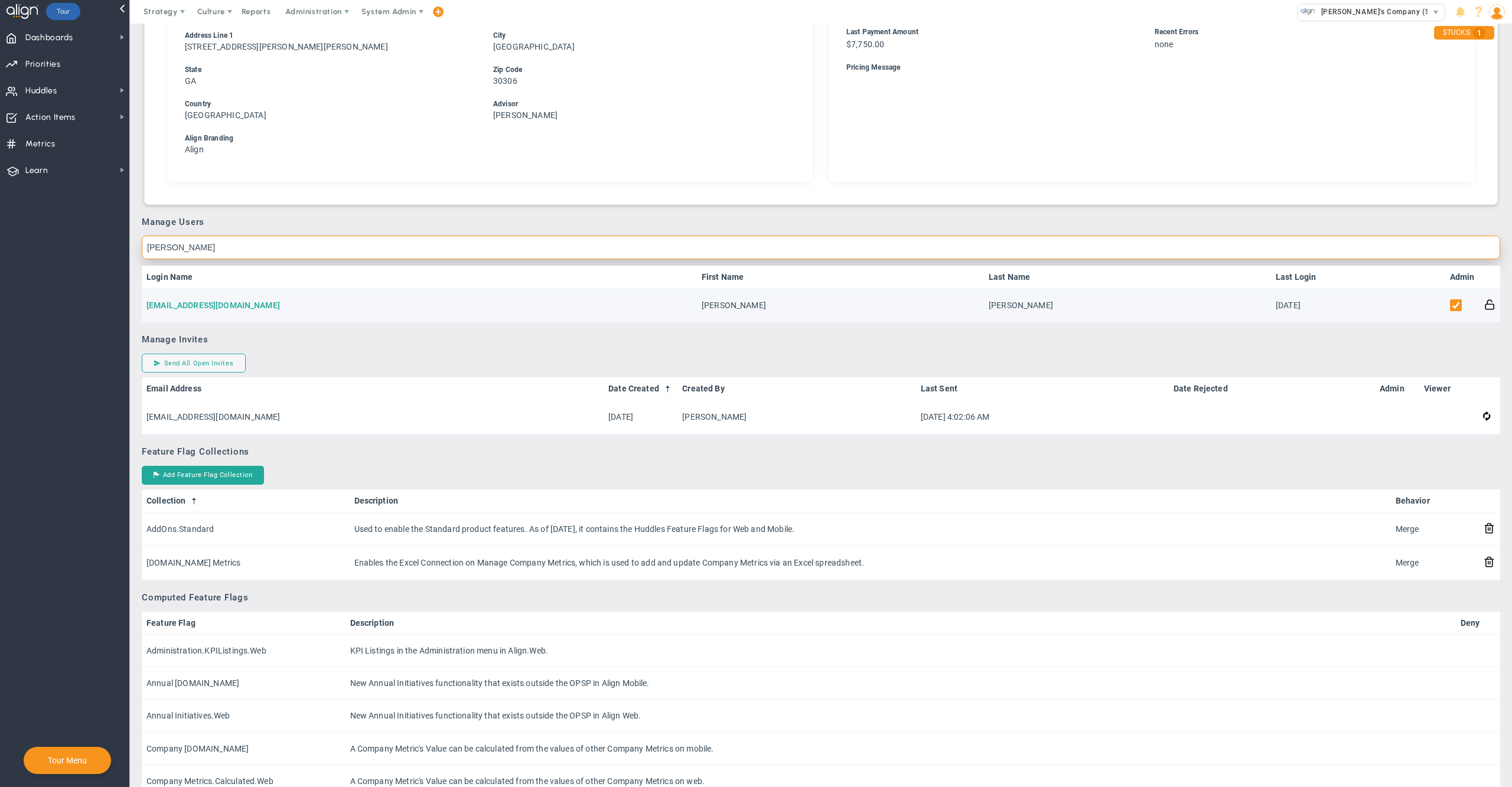
type input "aluise"
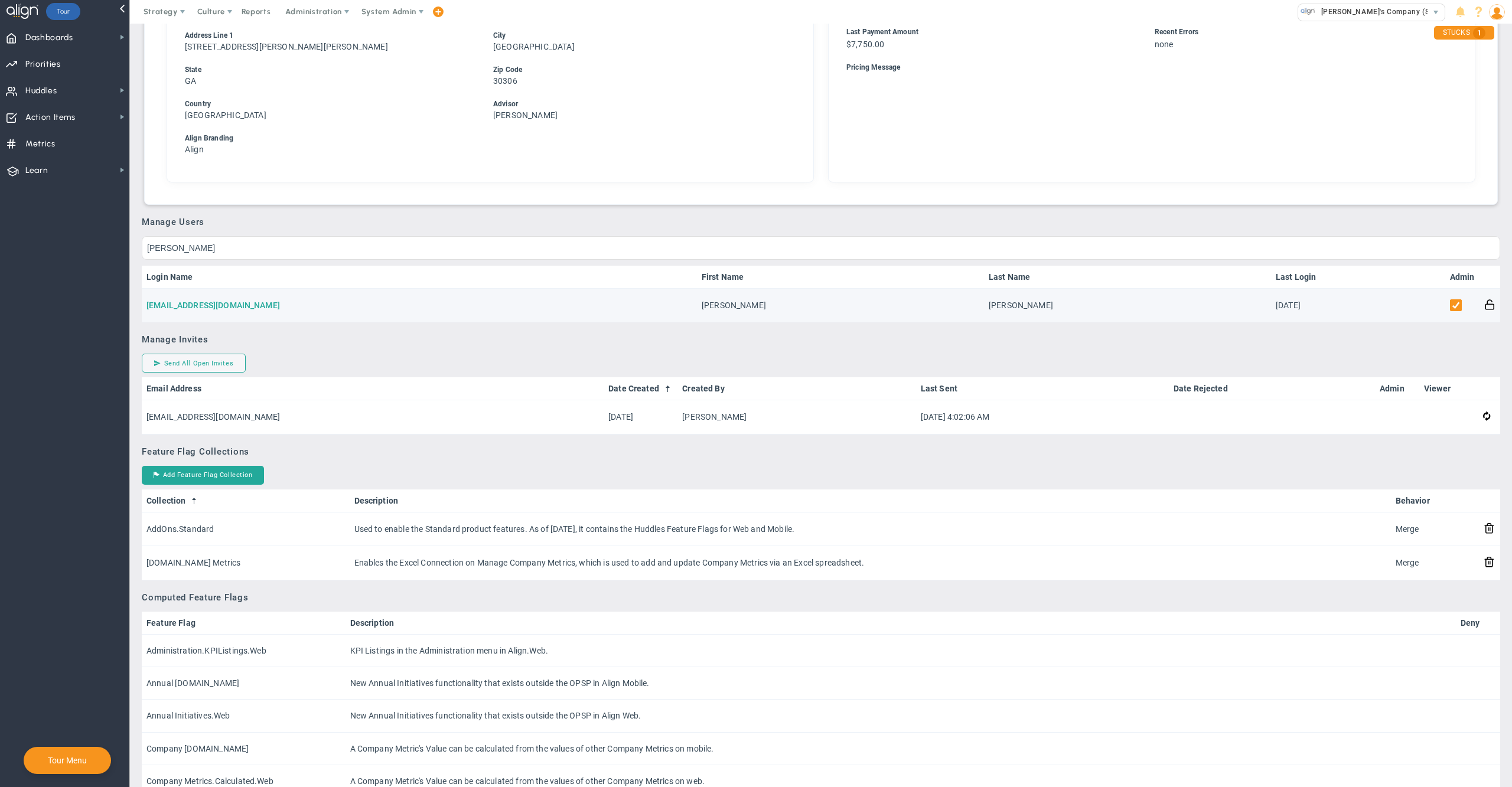
click at [185, 300] on link "jaluise@bloom-law.com" at bounding box center [213, 305] width 133 height 9
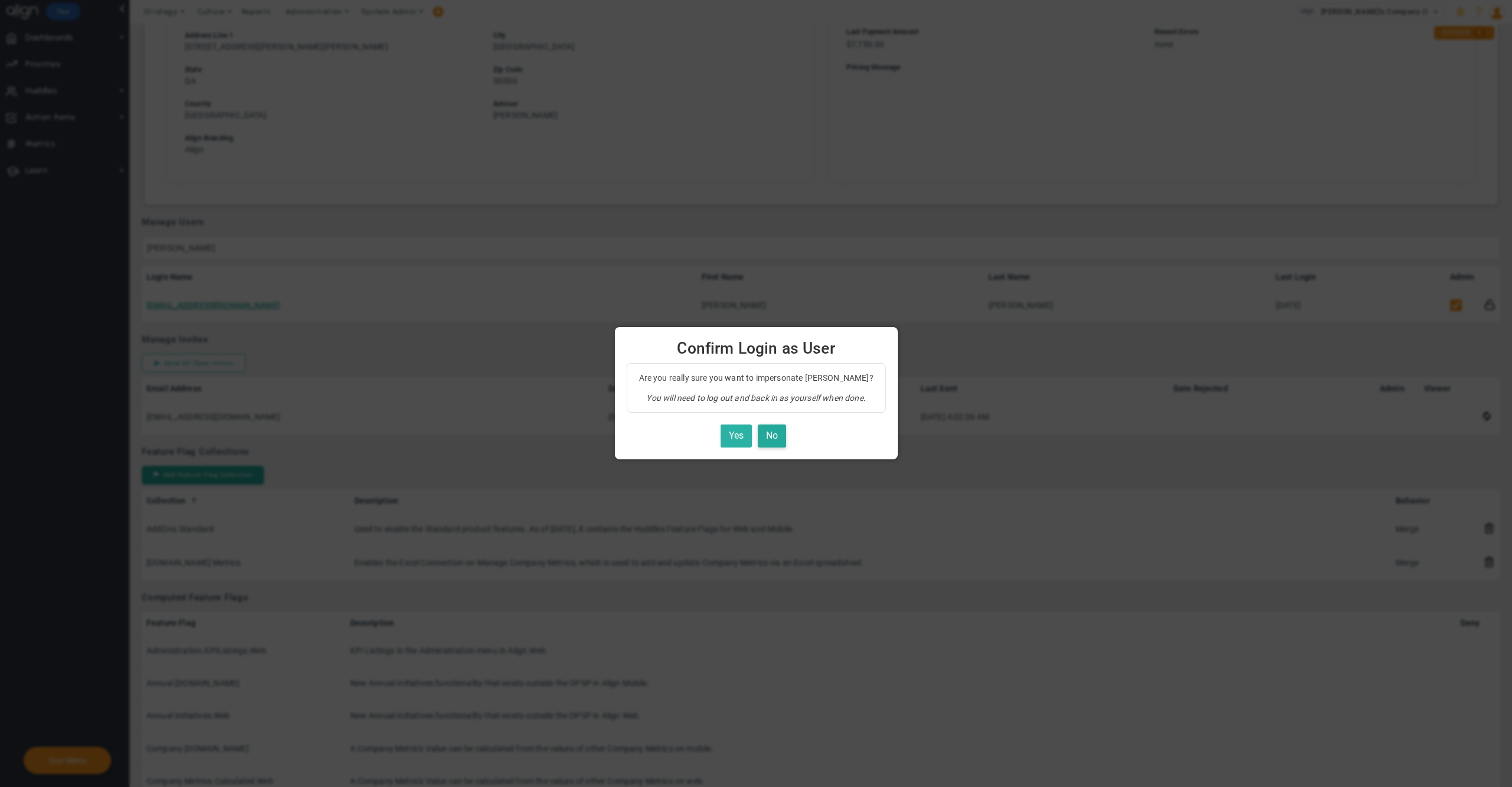
click at [737, 437] on button "Yes" at bounding box center [736, 436] width 31 height 23
